Goal: Find specific page/section: Find specific page/section

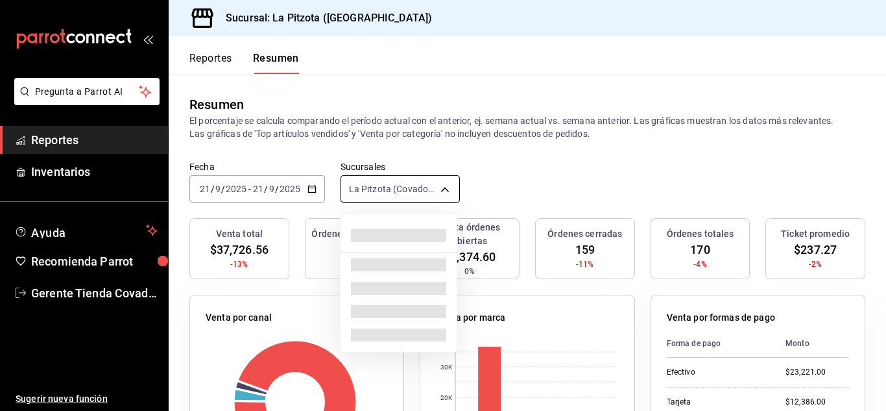
click at [445, 191] on body "Pregunta a Parrot AI Reportes Inventarios Ayuda Recomienda Parrot Gerente Tiend…" at bounding box center [443, 205] width 886 height 411
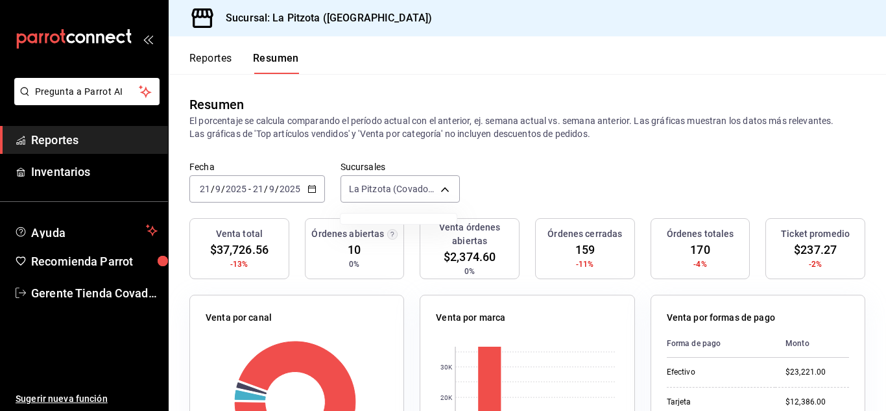
click at [440, 191] on div at bounding box center [443, 205] width 886 height 411
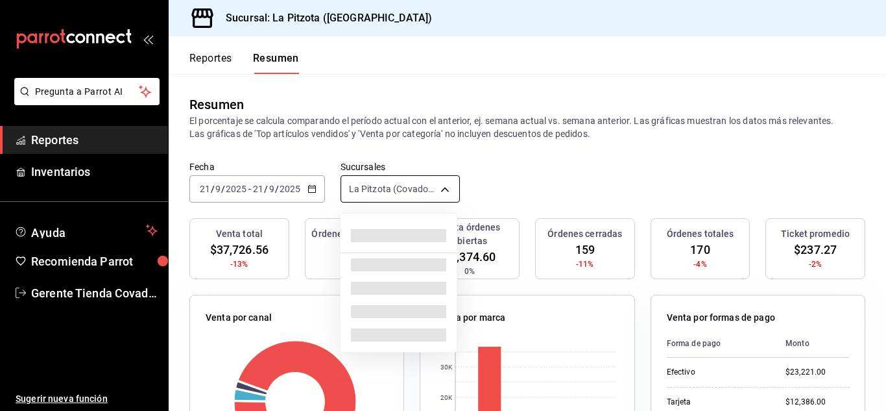
click at [437, 192] on body "Pregunta a Parrot AI Reportes Inventarios Ayuda Recomienda Parrot Gerente Tiend…" at bounding box center [443, 205] width 886 height 411
click at [437, 192] on div at bounding box center [443, 205] width 886 height 411
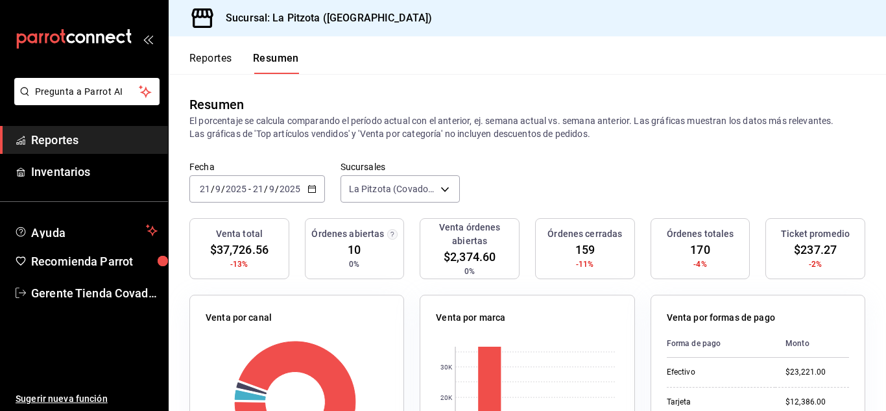
click at [313, 192] on icon "button" at bounding box center [312, 188] width 9 height 9
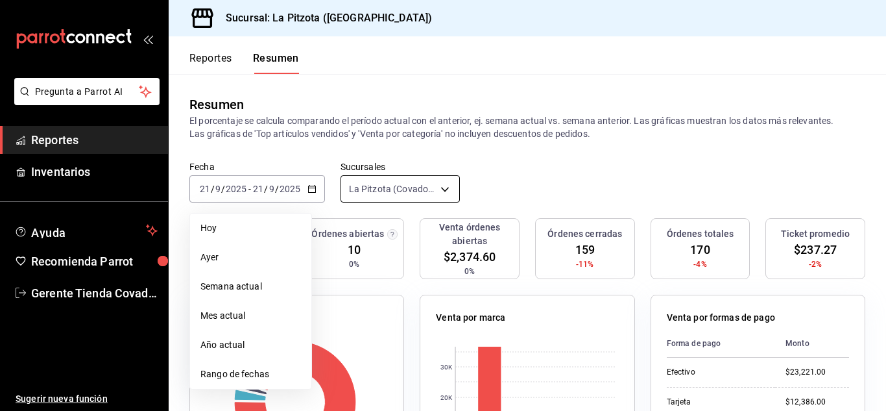
click at [441, 197] on body "Pregunta a Parrot AI Reportes Inventarios Ayuda Recomienda Parrot Gerente Tiend…" at bounding box center [443, 205] width 886 height 411
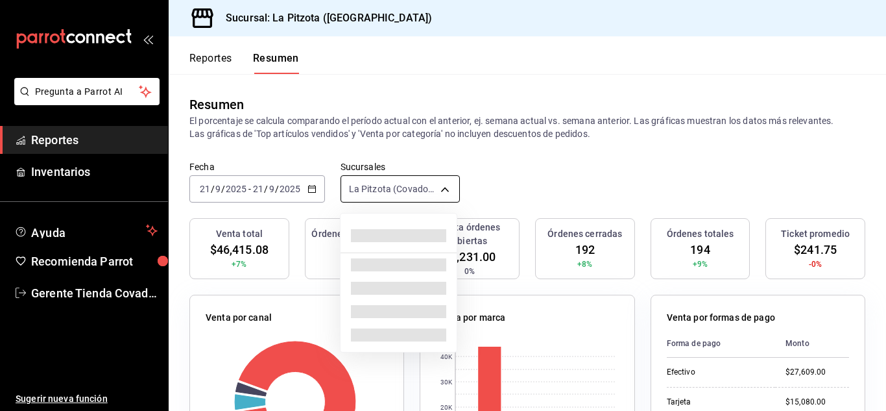
click at [444, 189] on body "Pregunta a Parrot AI Reportes Inventarios Ayuda Recomienda Parrot Gerente Tiend…" at bounding box center [443, 205] width 886 height 411
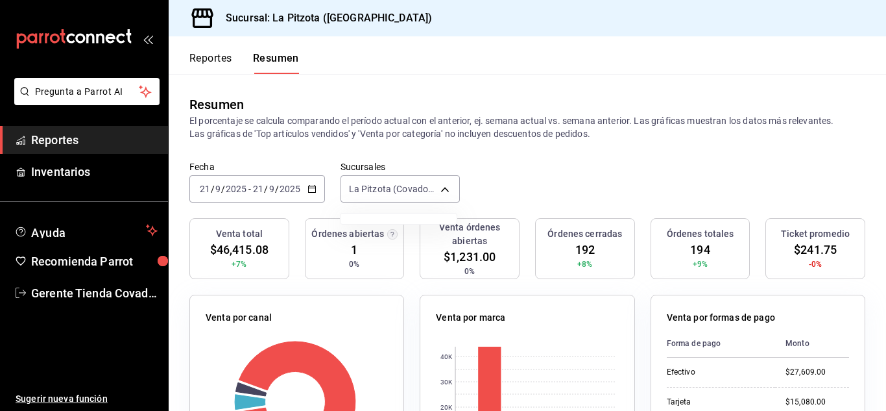
click at [224, 58] on div at bounding box center [443, 205] width 886 height 411
click at [219, 59] on button "Reportes" at bounding box center [210, 63] width 43 height 22
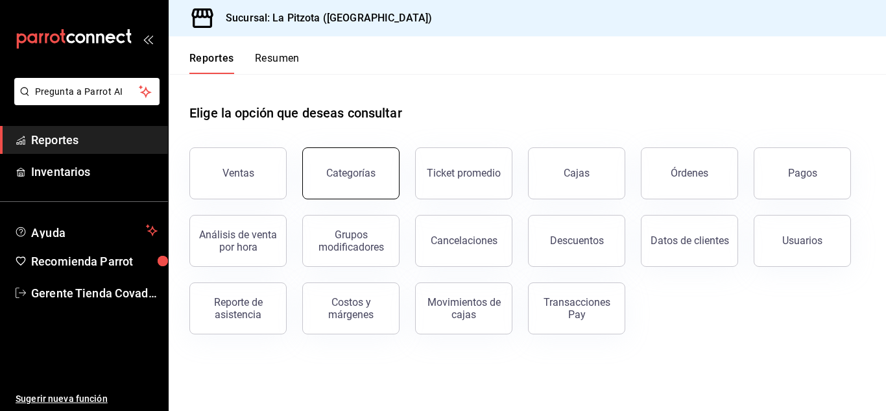
click at [348, 168] on div "Categorías" at bounding box center [350, 173] width 49 height 12
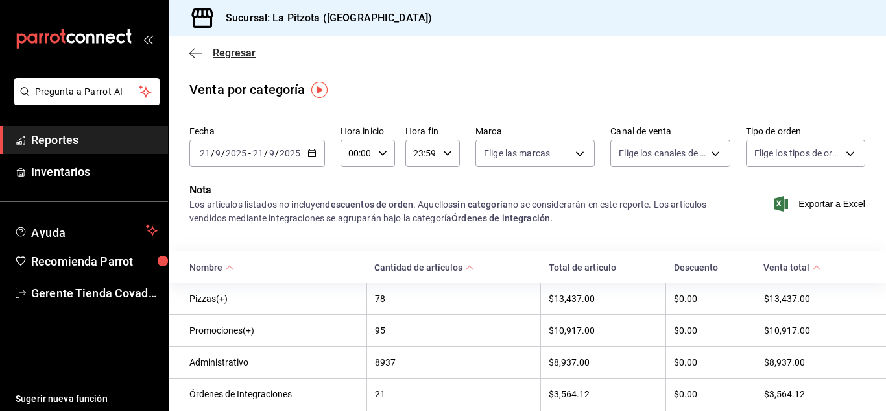
click at [197, 53] on icon "button" at bounding box center [195, 53] width 13 height 1
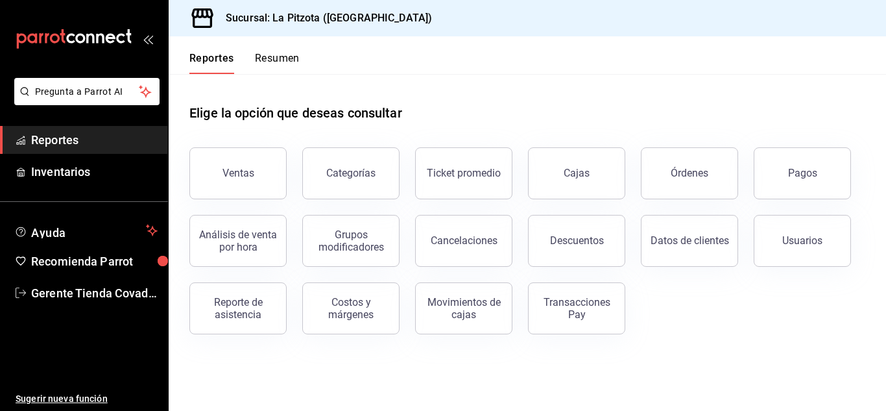
click at [263, 66] on button "Resumen" at bounding box center [277, 63] width 45 height 22
